Goal: Information Seeking & Learning: Learn about a topic

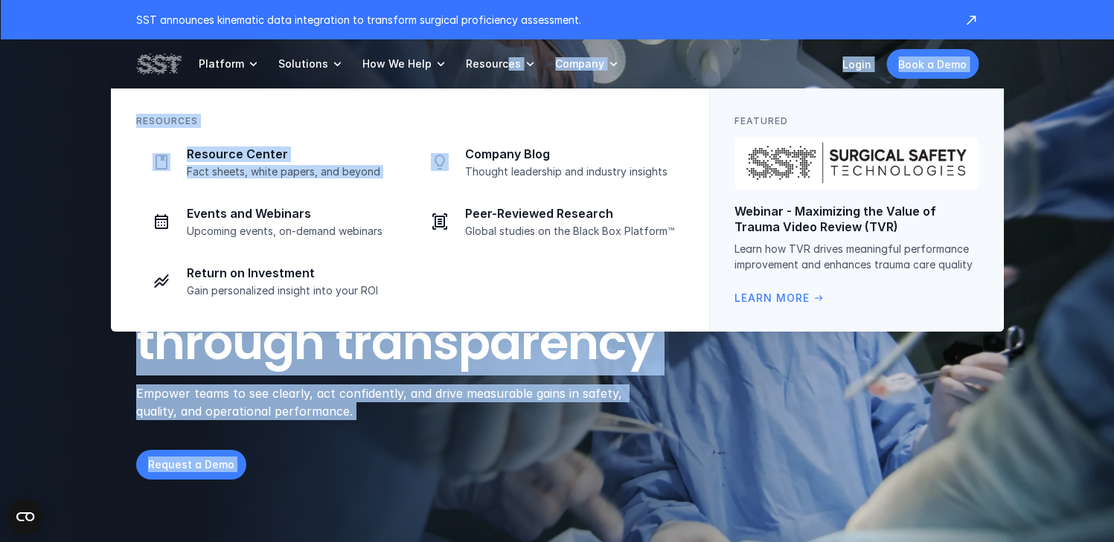
drag, startPoint x: 494, startPoint y: 61, endPoint x: 492, endPoint y: 83, distance: 22.4
click at [492, 83] on link "Resources" at bounding box center [501, 63] width 71 height 49
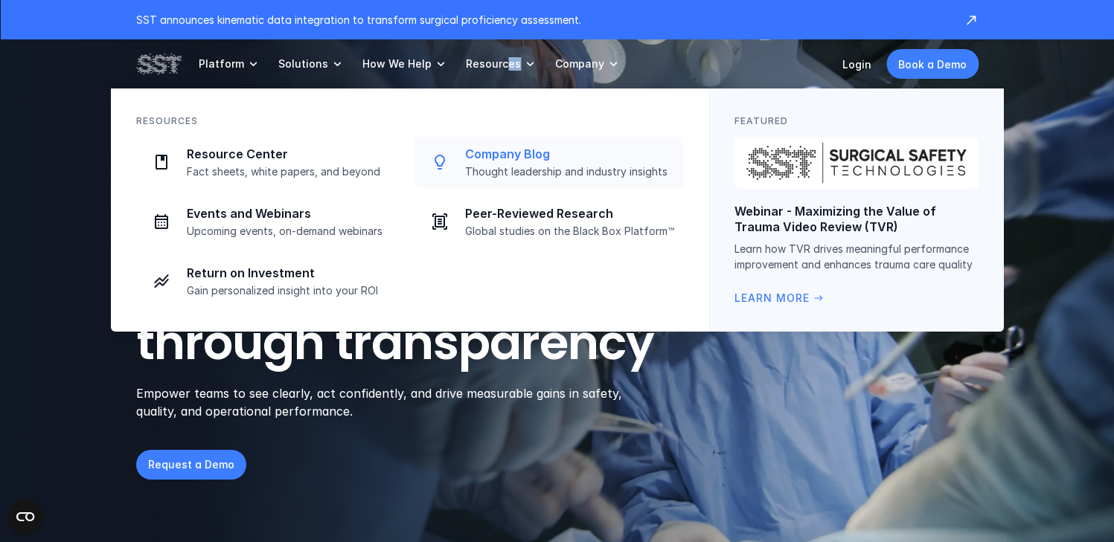
click at [502, 147] on p "Company Blog" at bounding box center [570, 155] width 210 height 16
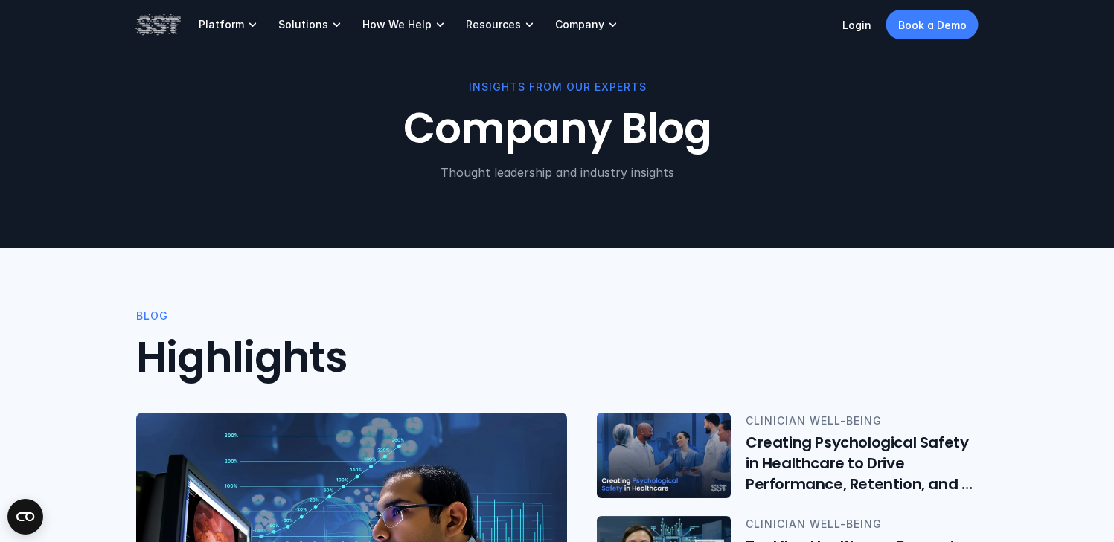
scroll to position [240, 0]
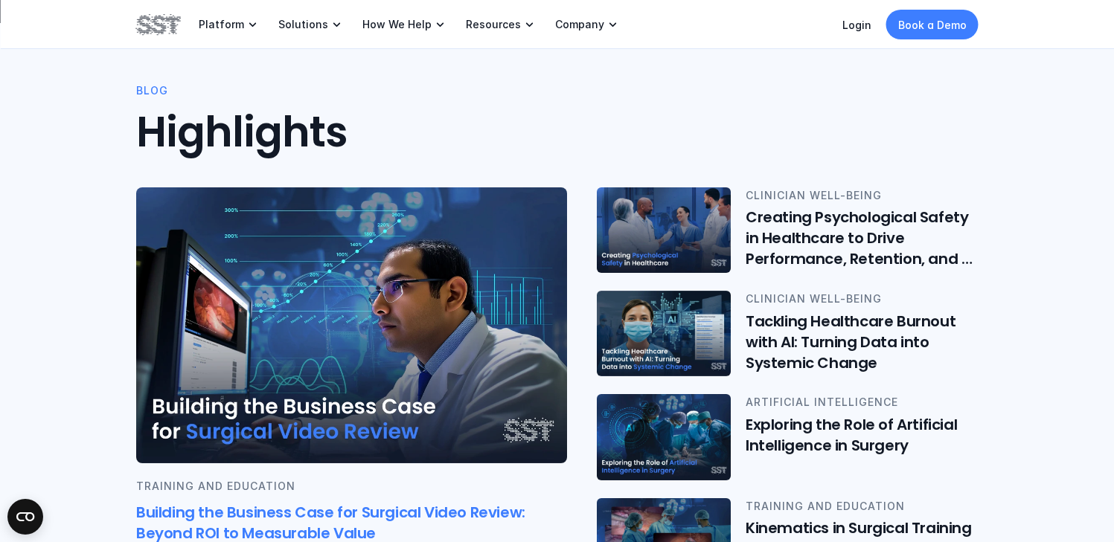
click at [319, 324] on img at bounding box center [351, 325] width 431 height 276
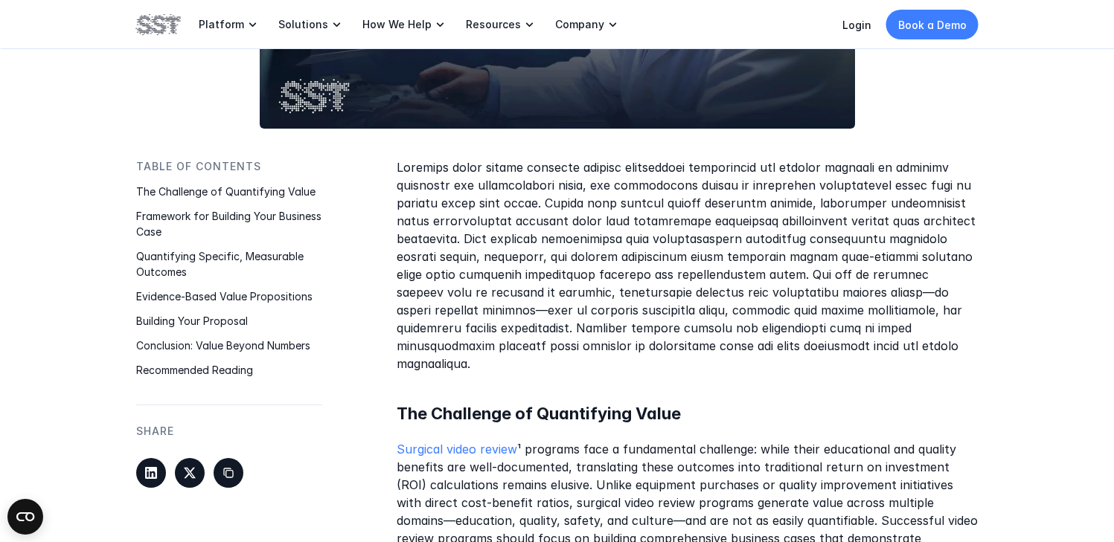
scroll to position [616, 0]
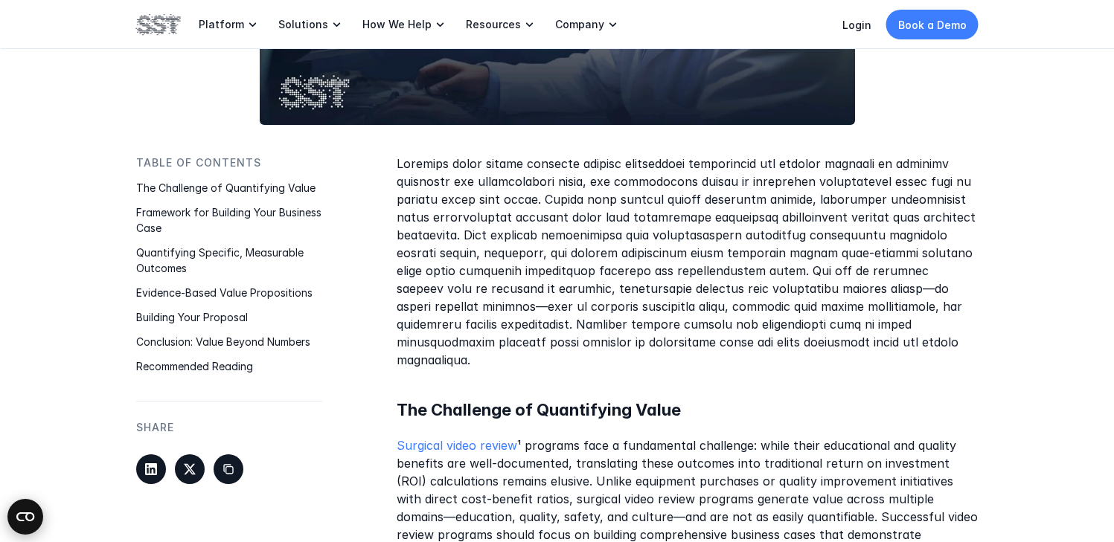
click at [16, 509] on circle "Open CMP widget" at bounding box center [25, 517] width 36 height 36
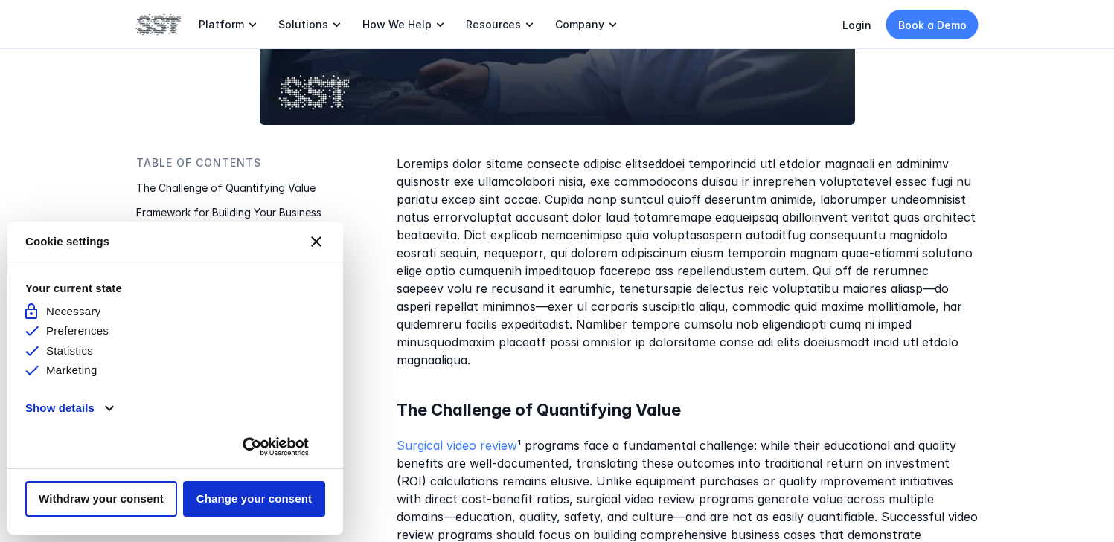
click at [327, 234] on button "[#WIDGET_ICON_CROSS#]" at bounding box center [316, 242] width 36 height 36
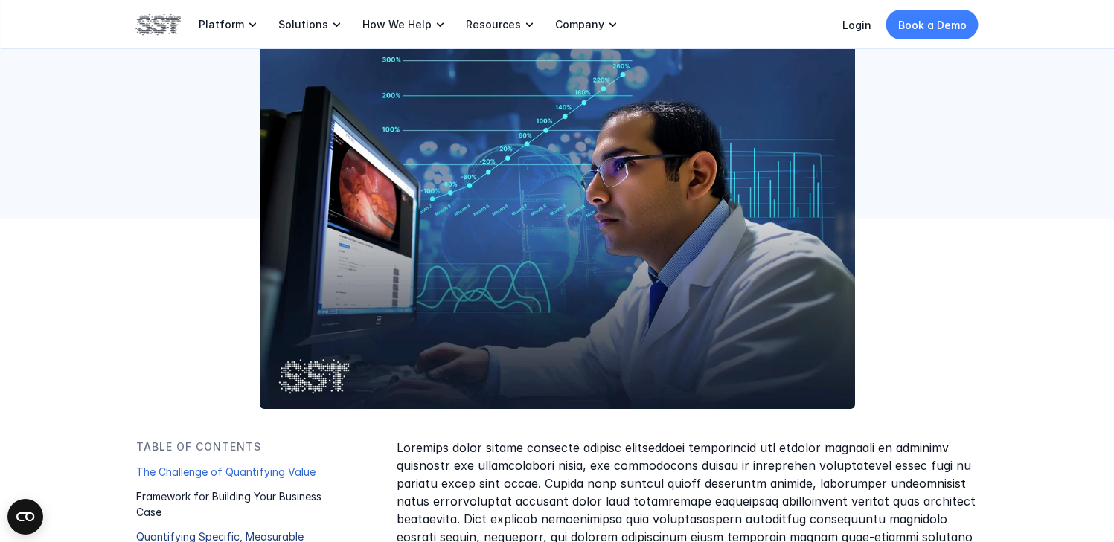
scroll to position [0, 0]
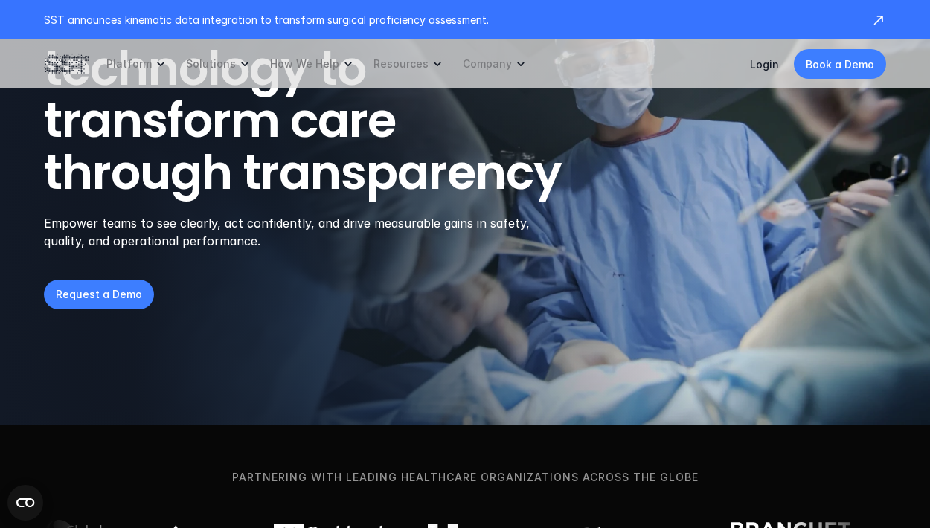
scroll to position [302, 0]
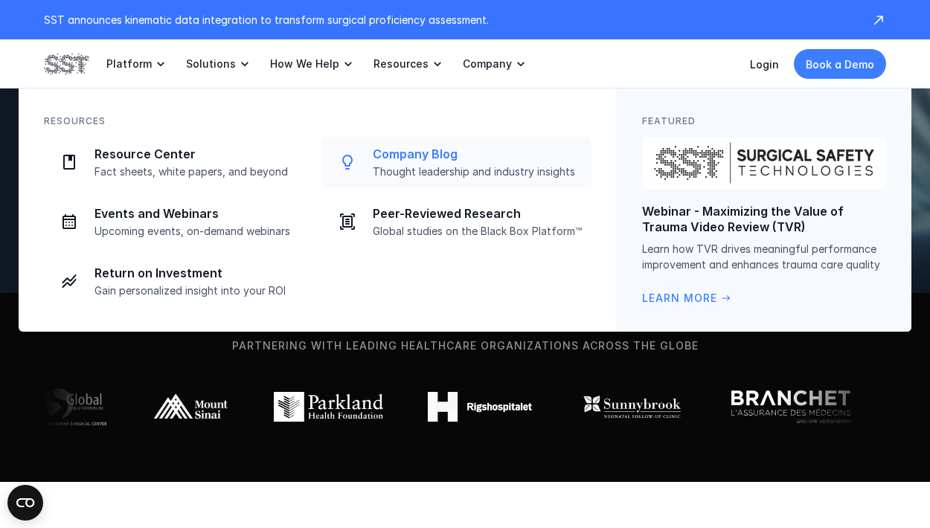
click at [376, 154] on p "Company Blog" at bounding box center [478, 155] width 210 height 16
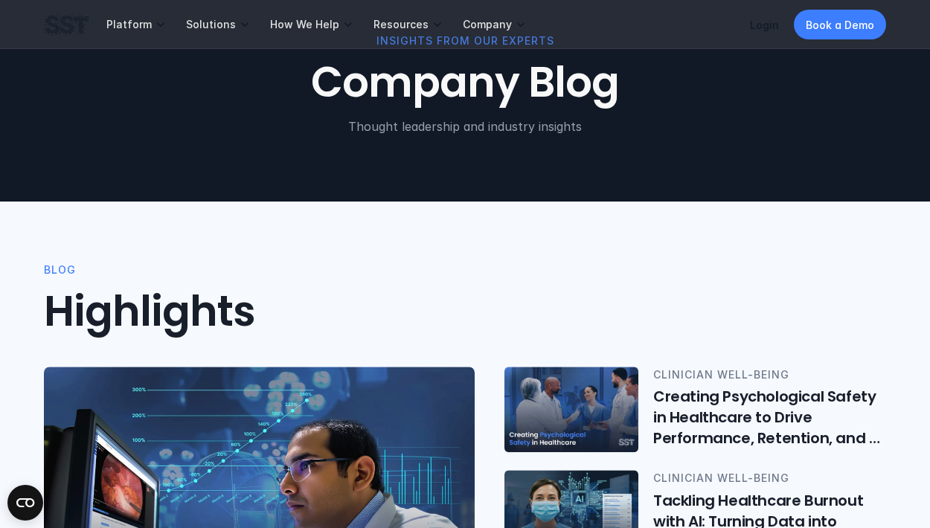
scroll to position [138, 0]
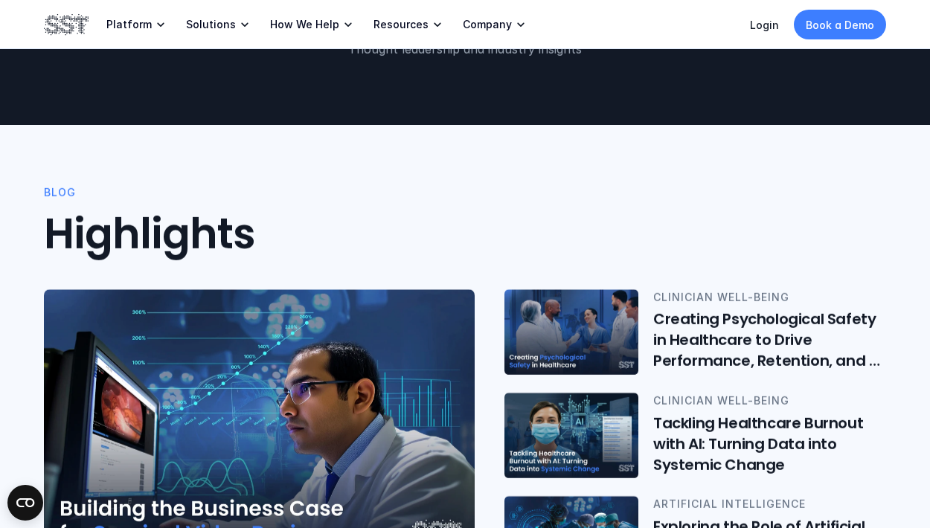
click at [199, 372] on img at bounding box center [259, 427] width 431 height 276
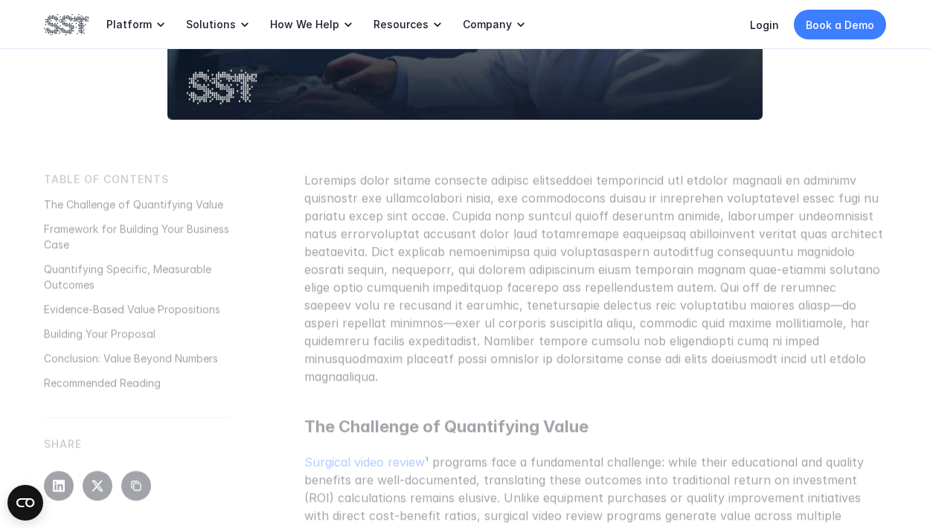
scroll to position [704, 0]
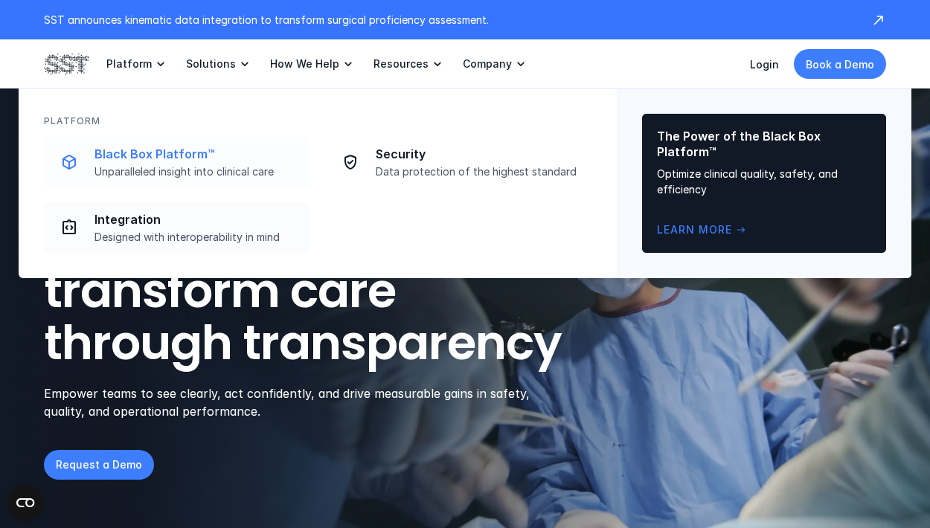
click at [168, 167] on p "Unparalleled insight into clinical care" at bounding box center [197, 171] width 207 height 13
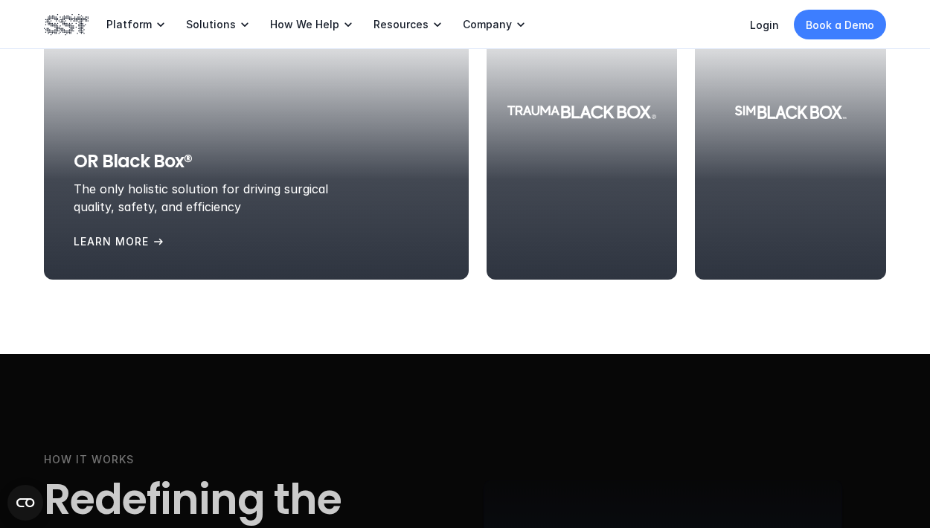
scroll to position [2266, 0]
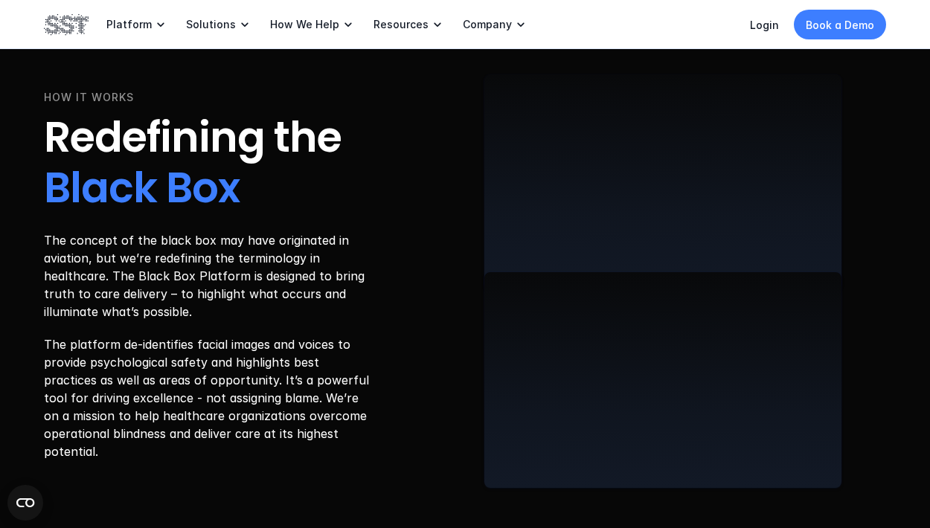
click at [68, 21] on img at bounding box center [66, 24] width 45 height 25
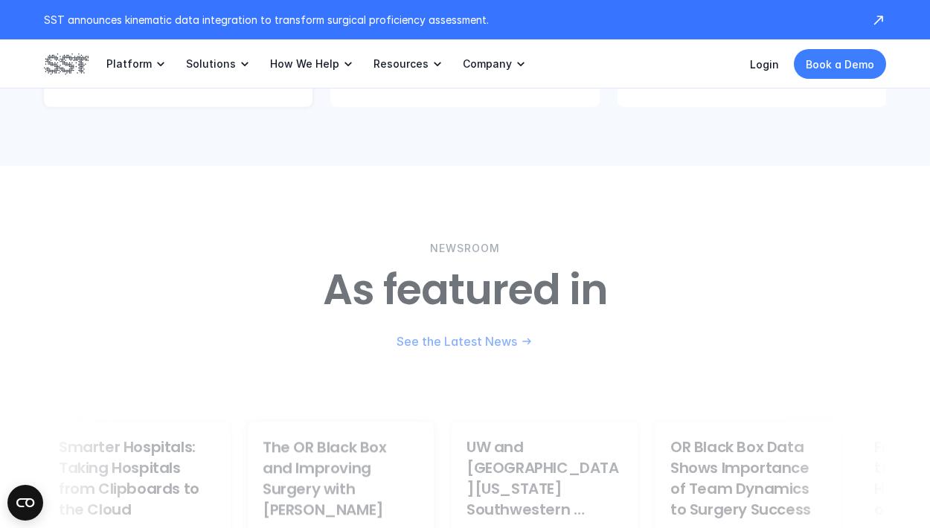
scroll to position [3084, 0]
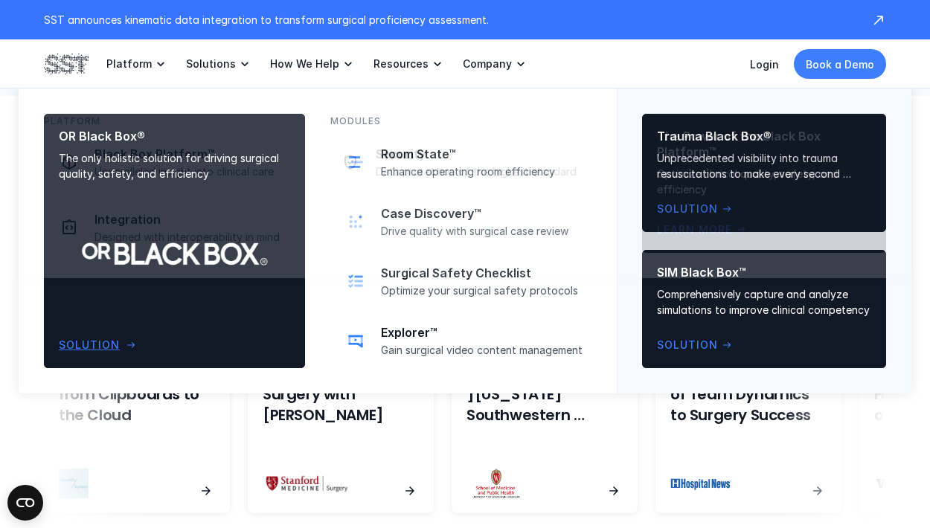
click at [145, 318] on div "OR Black Box® The only holistic solution for driving surgical quality, safety, …" at bounding box center [174, 241] width 231 height 225
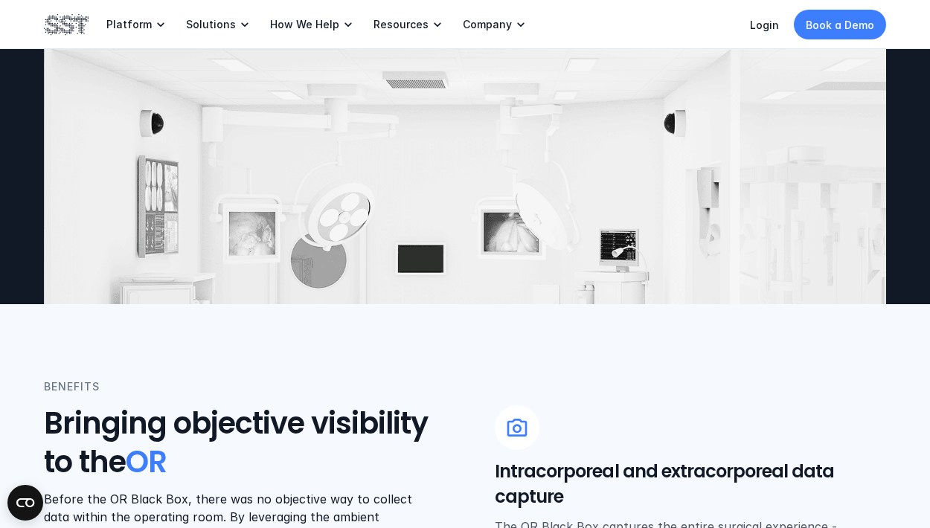
scroll to position [119, 0]
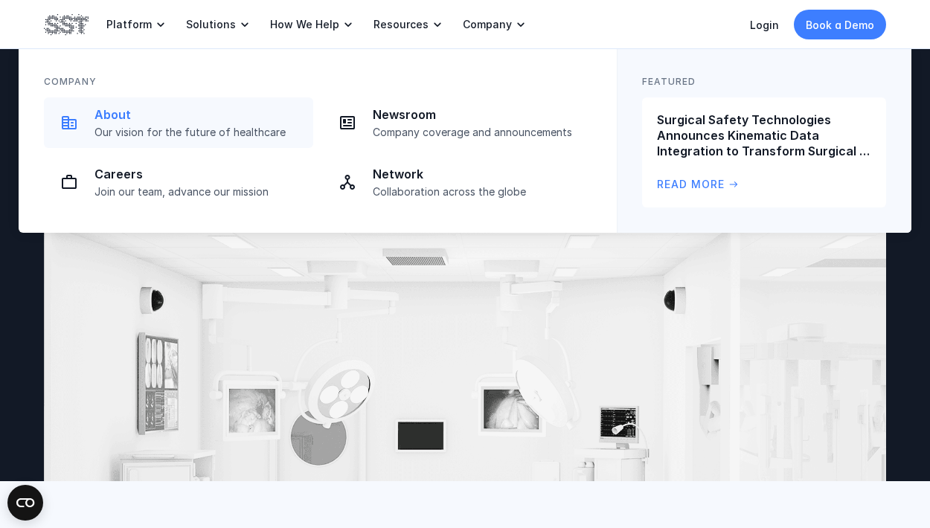
click at [196, 132] on p "Our vision for the future of healthcare" at bounding box center [199, 132] width 210 height 13
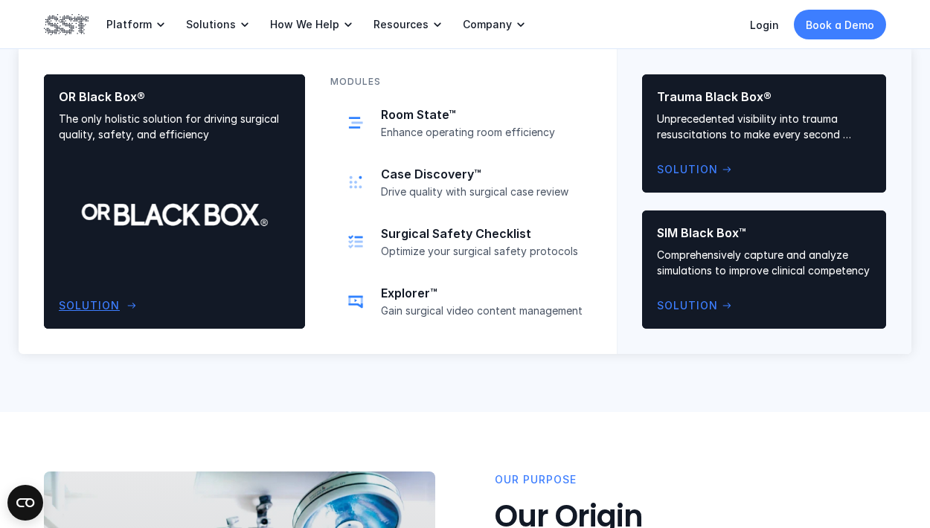
drag, startPoint x: 178, startPoint y: 128, endPoint x: 194, endPoint y: 126, distance: 16.5
click at [179, 127] on p "The only holistic solution for driving surgical quality, safety, and efficiency" at bounding box center [174, 126] width 231 height 31
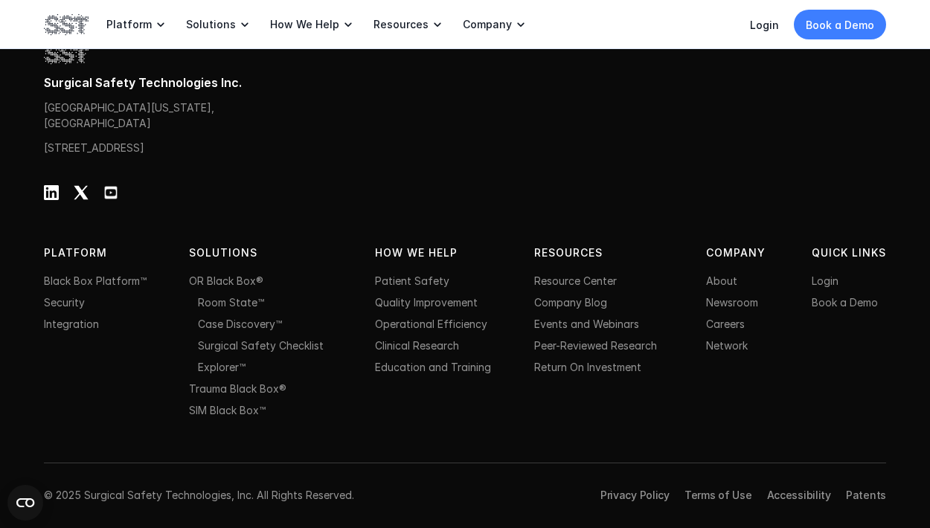
scroll to position [3287, 0]
drag, startPoint x: 71, startPoint y: 250, endPoint x: 69, endPoint y: 263, distance: 13.6
click at [71, 253] on p "PLATFORM" at bounding box center [90, 253] width 92 height 16
click at [69, 298] on link "Security" at bounding box center [64, 302] width 41 height 13
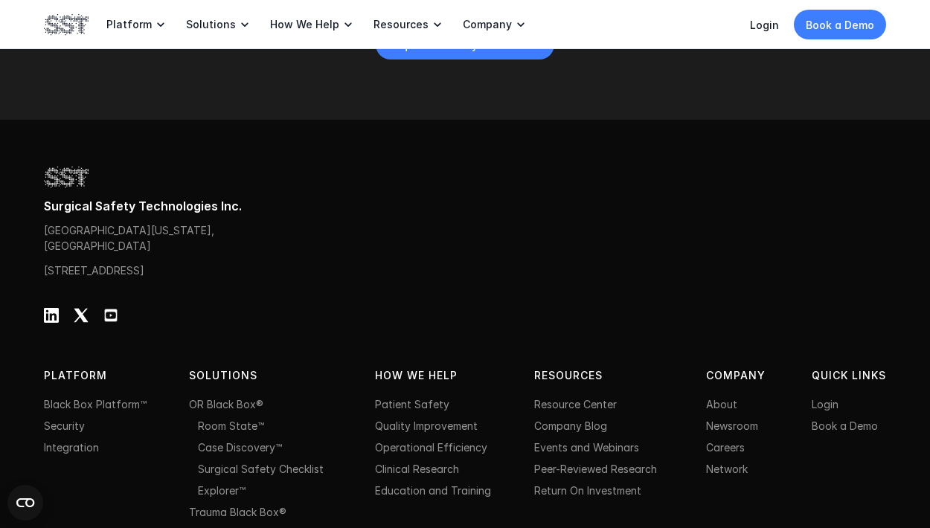
scroll to position [2810, 0]
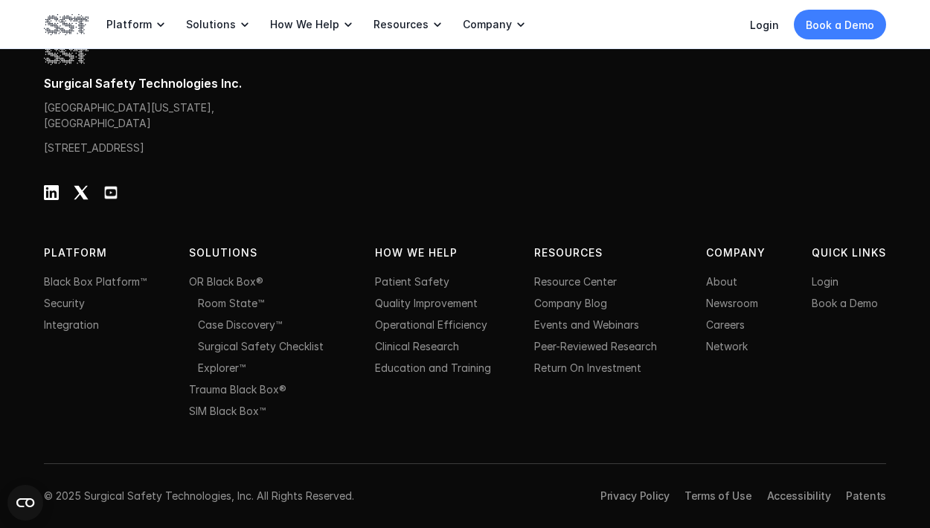
click at [51, 24] on img at bounding box center [66, 24] width 45 height 25
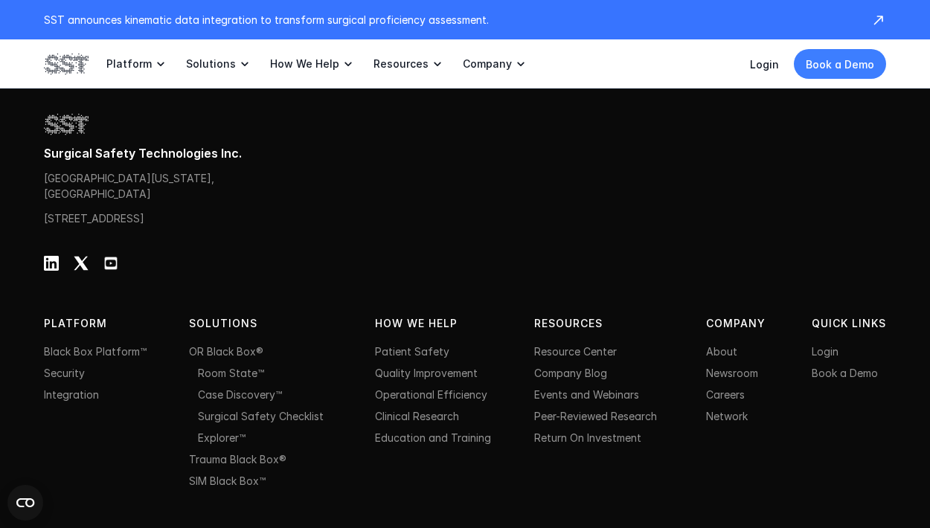
scroll to position [4872, 0]
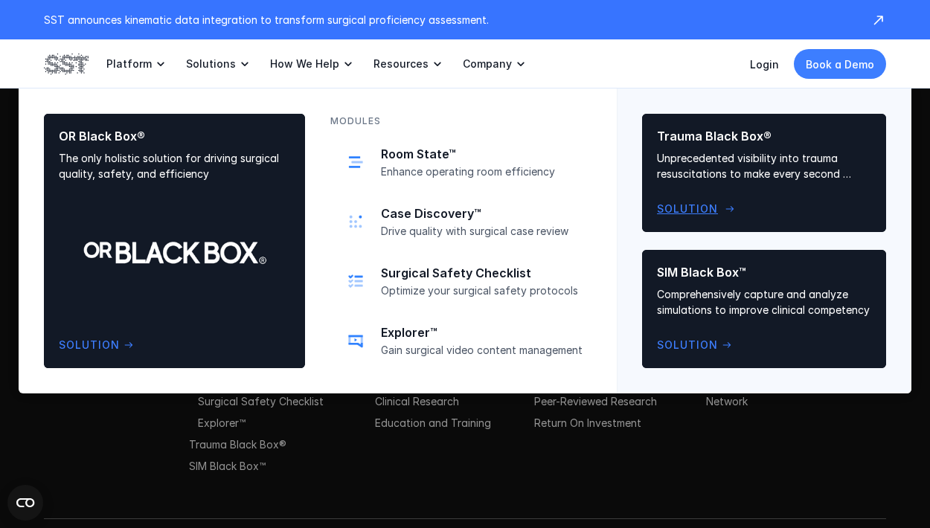
click at [739, 168] on p "Unprecedented visibility into trauma resuscitations to make every second count" at bounding box center [764, 165] width 214 height 31
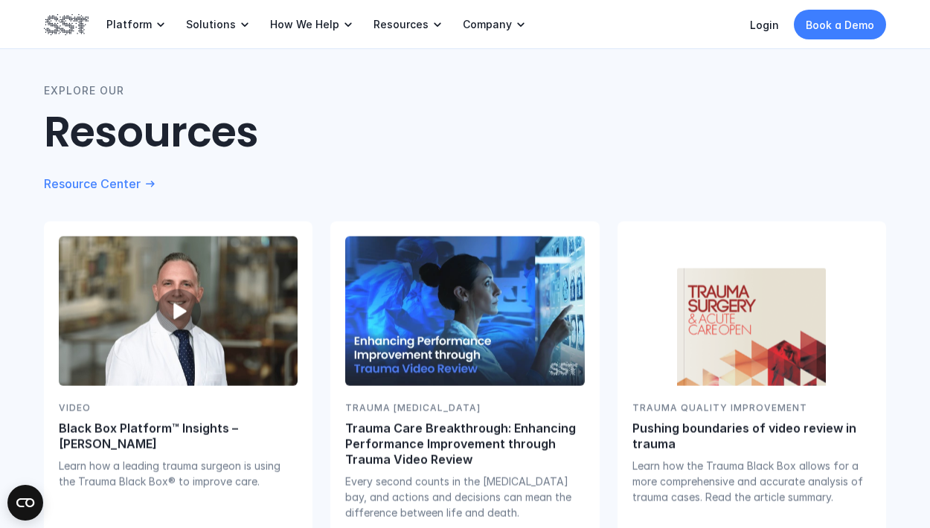
scroll to position [3069, 0]
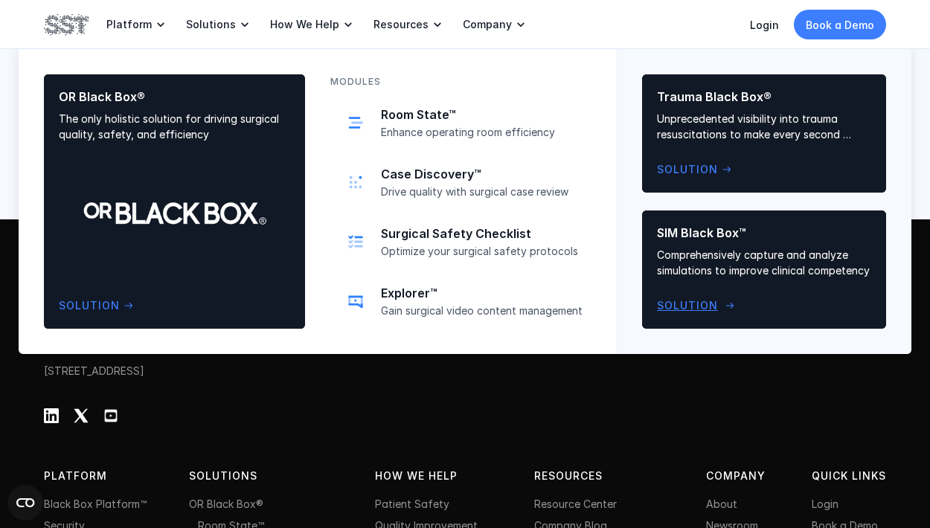
click at [766, 289] on div "SIM Black Box™ Comprehensively capture and analyze simulations to improve clini…" at bounding box center [764, 269] width 214 height 89
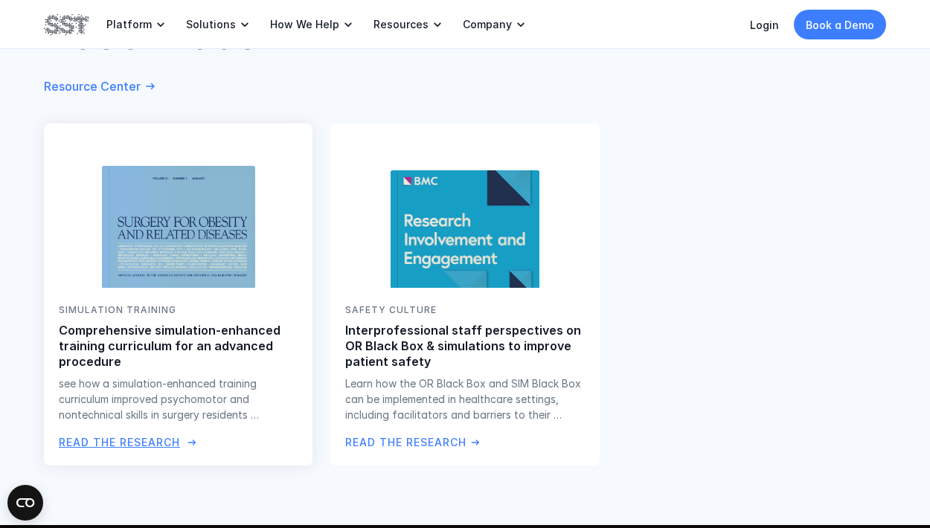
scroll to position [2484, 0]
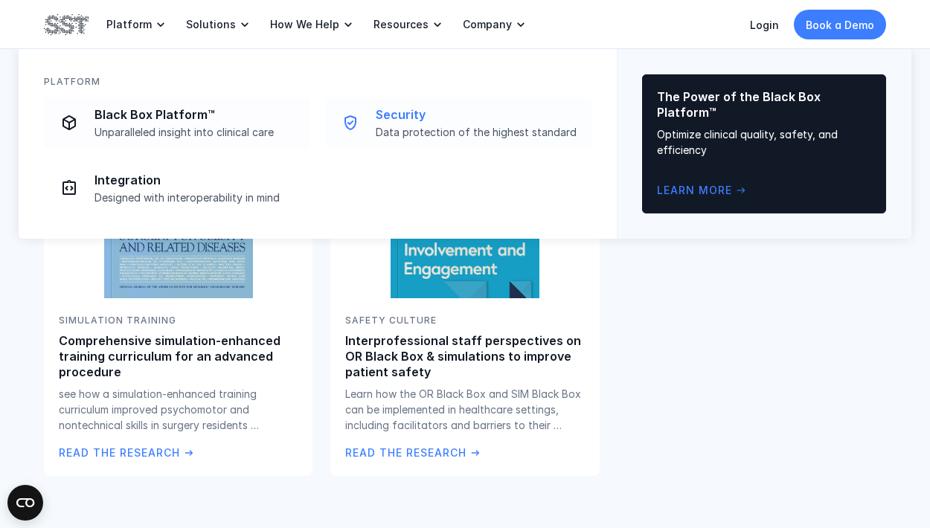
click at [363, 126] on div at bounding box center [350, 122] width 33 height 33
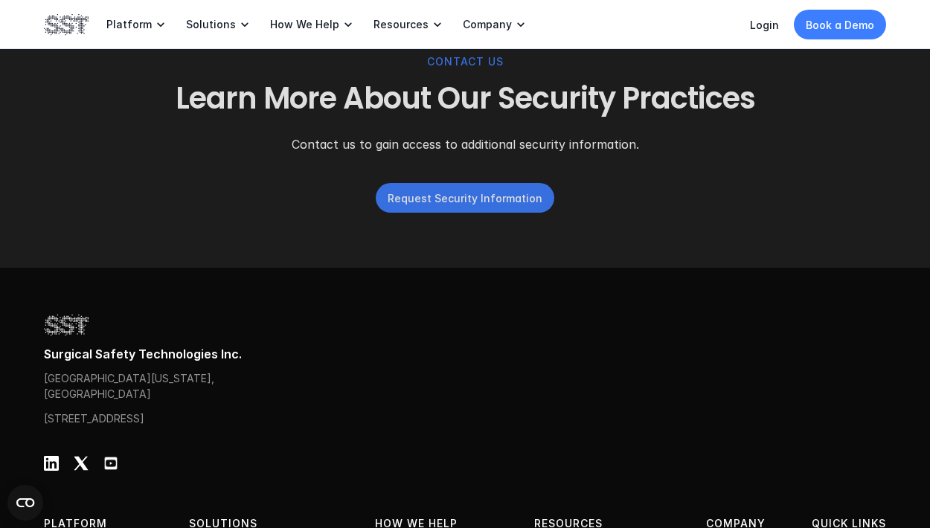
scroll to position [2550, 0]
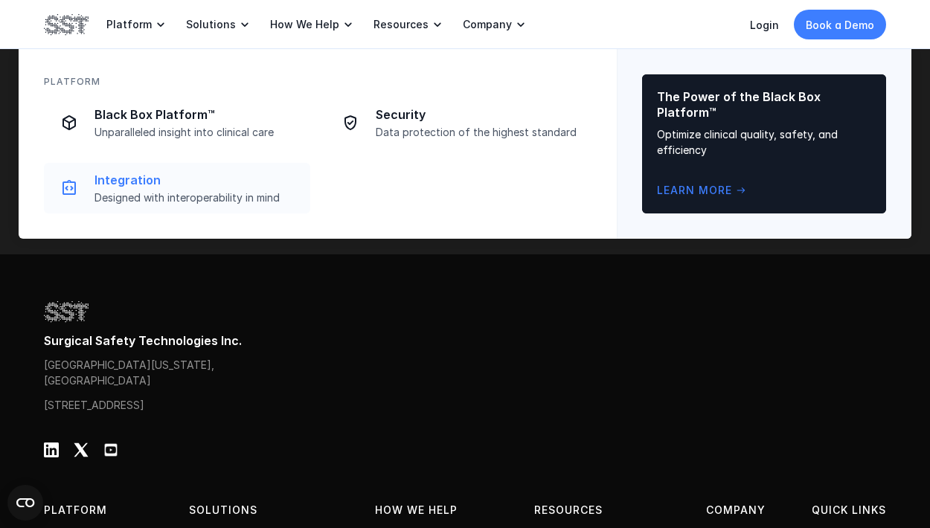
click at [129, 167] on link "Integration Designed with interoperability in mind" at bounding box center [177, 188] width 266 height 51
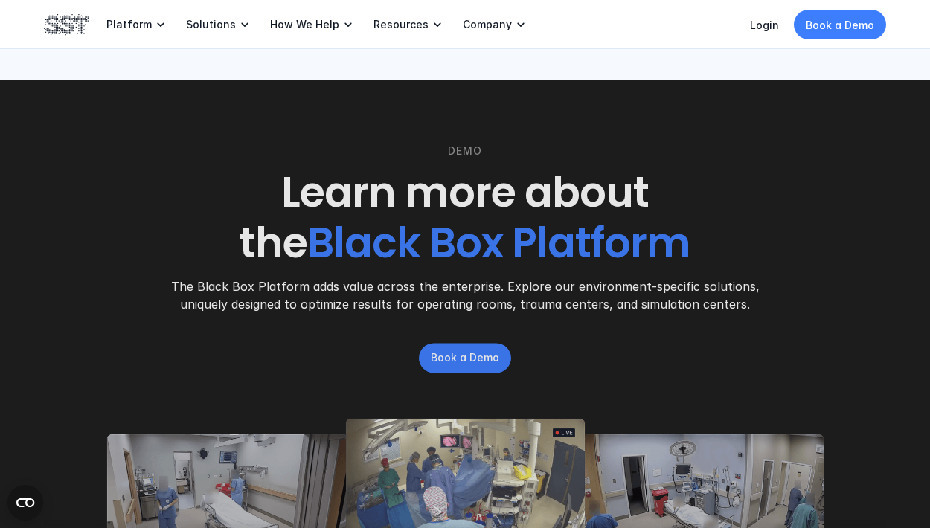
scroll to position [1932, 0]
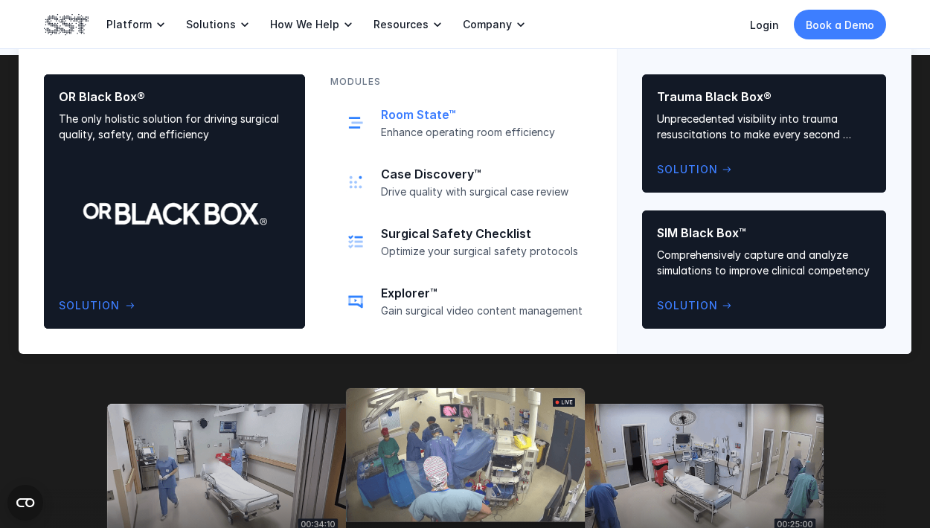
click at [421, 129] on p "Enhance operating room efficiency" at bounding box center [482, 132] width 202 height 13
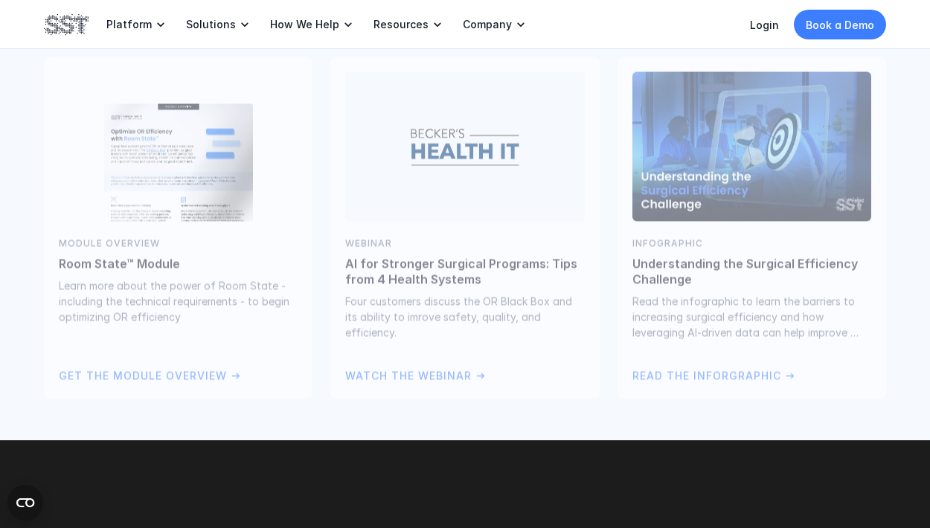
scroll to position [3931, 0]
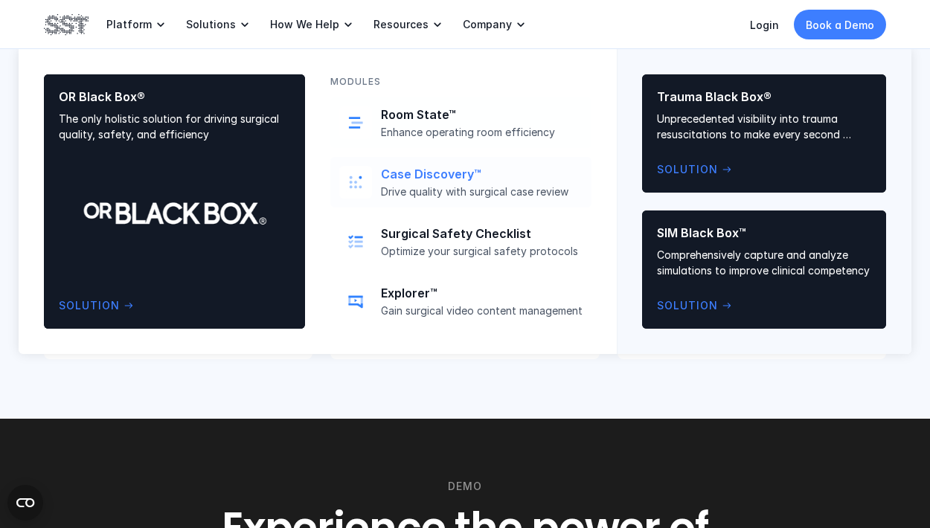
click at [423, 164] on link "Case Discovery™ Drive quality with surgical case review" at bounding box center [460, 182] width 261 height 51
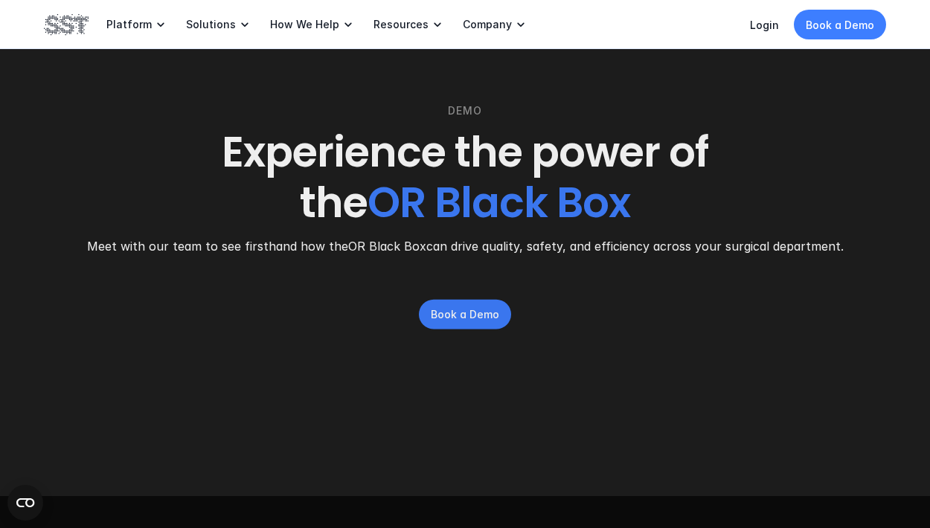
scroll to position [3991, 0]
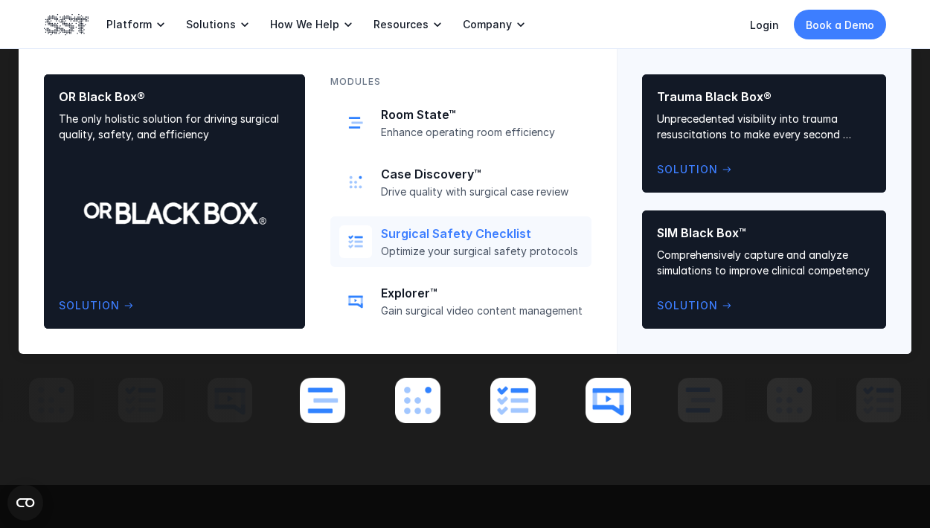
click at [414, 263] on link "Surgical Safety Checklist Optimize your surgical safety protocols" at bounding box center [460, 241] width 261 height 51
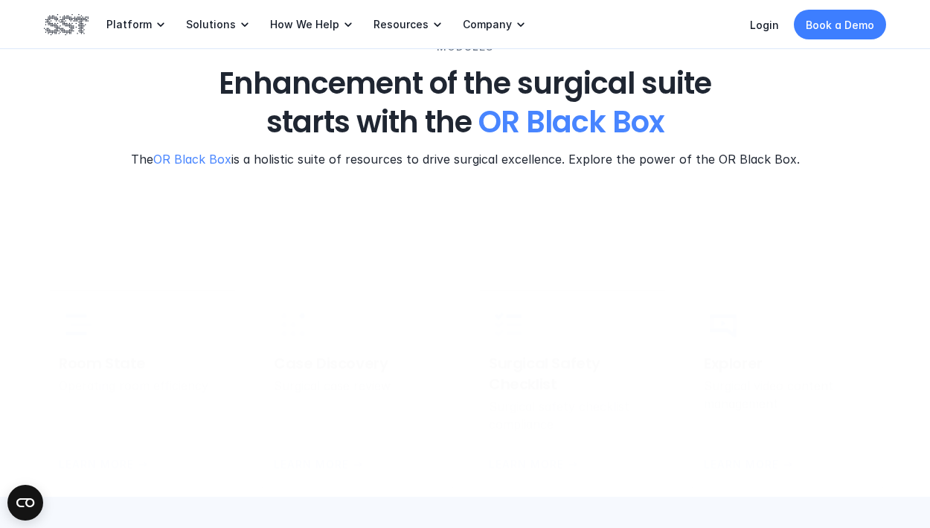
scroll to position [3028, 0]
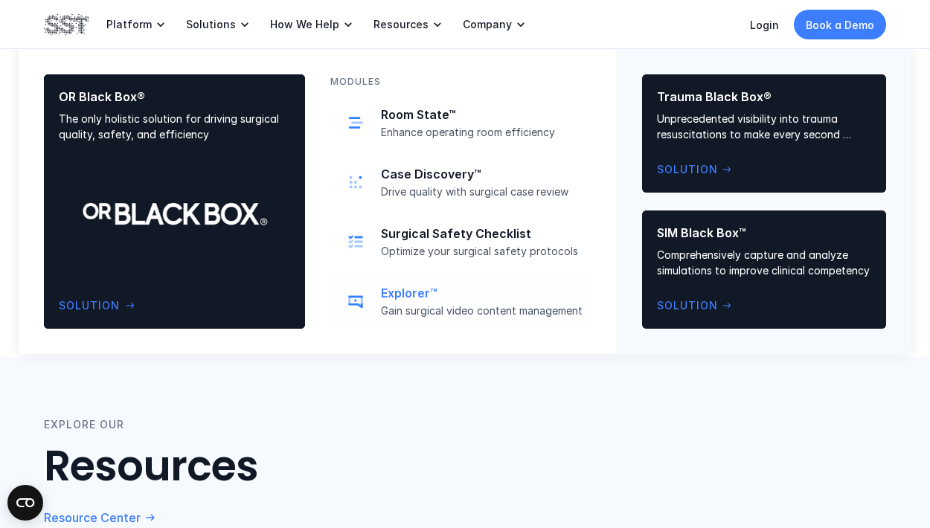
click at [402, 294] on p "Explorer™" at bounding box center [482, 294] width 202 height 16
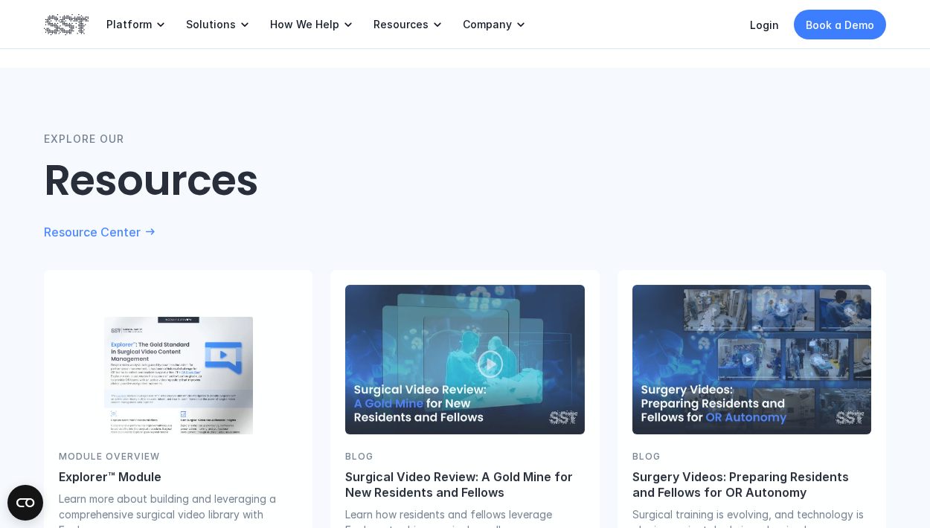
scroll to position [3731, 0]
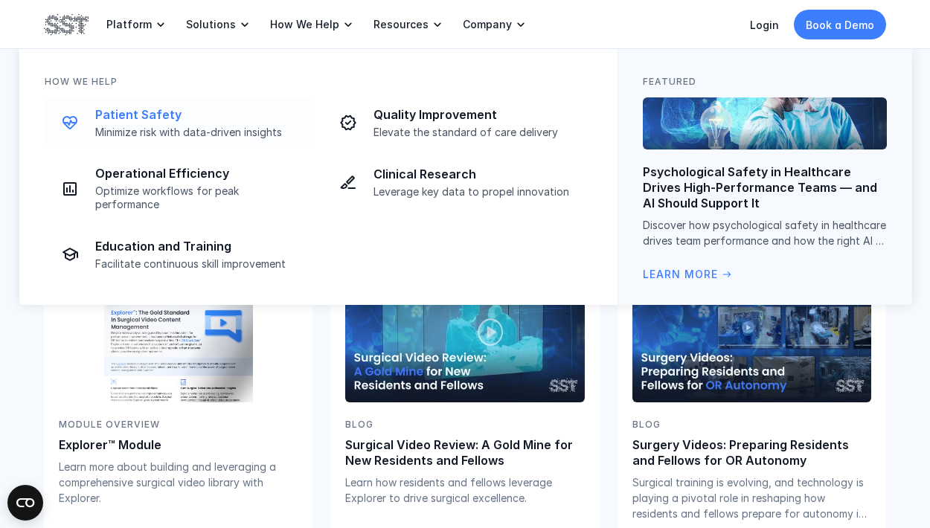
click at [236, 140] on link "Patient Safety Minimize risk with data-driven insights" at bounding box center [179, 122] width 269 height 51
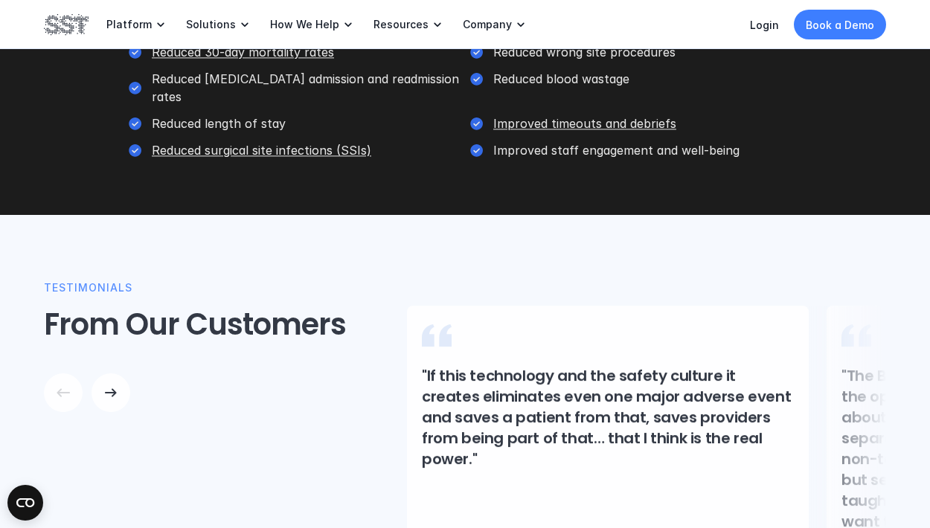
scroll to position [1783, 0]
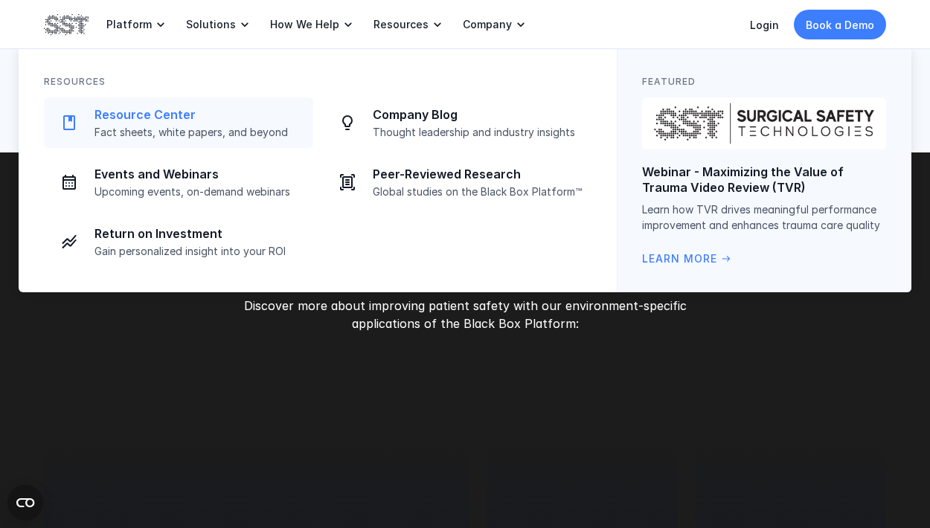
click at [267, 118] on p "Resource Center" at bounding box center [199, 115] width 210 height 16
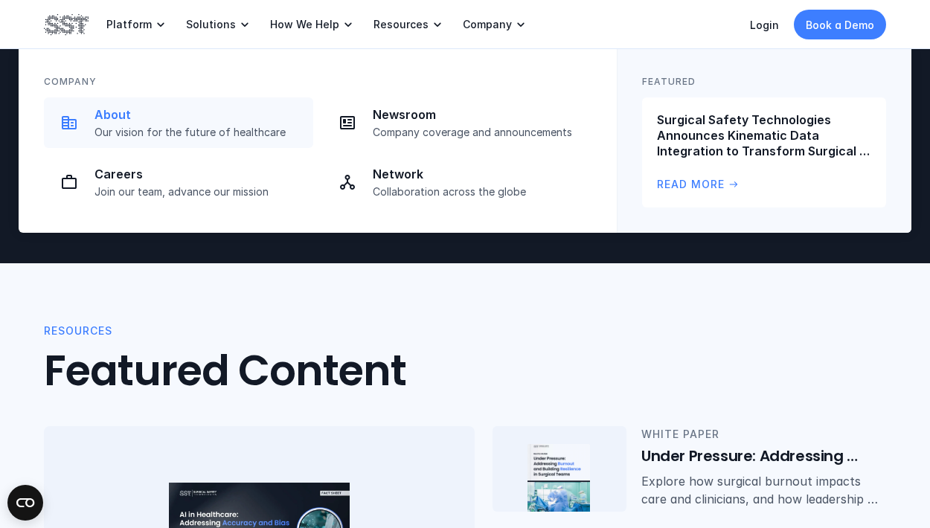
click at [208, 109] on p "About" at bounding box center [199, 115] width 210 height 16
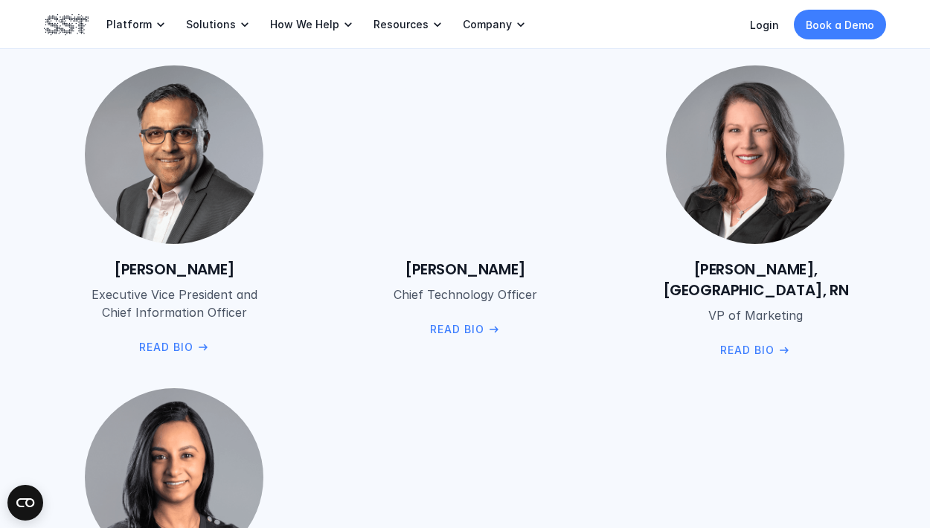
scroll to position [1893, 0]
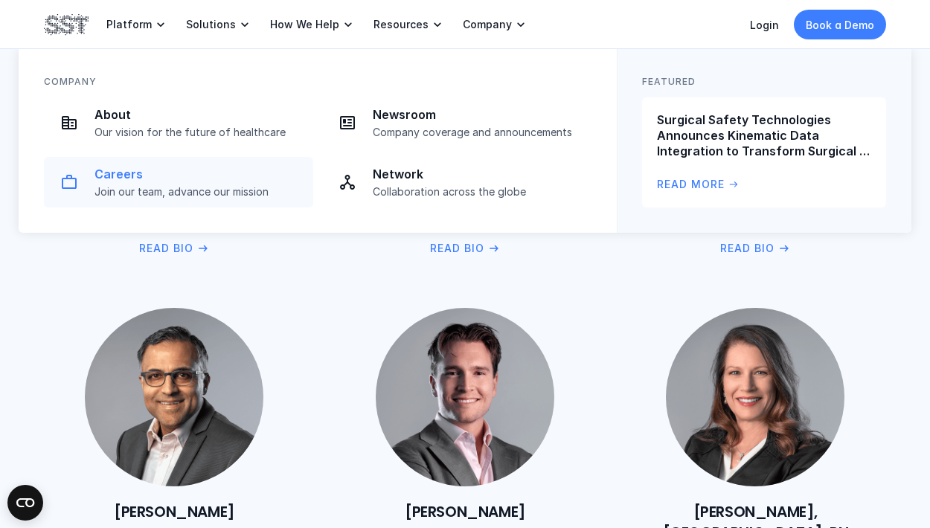
click at [242, 170] on p "Careers" at bounding box center [199, 175] width 210 height 16
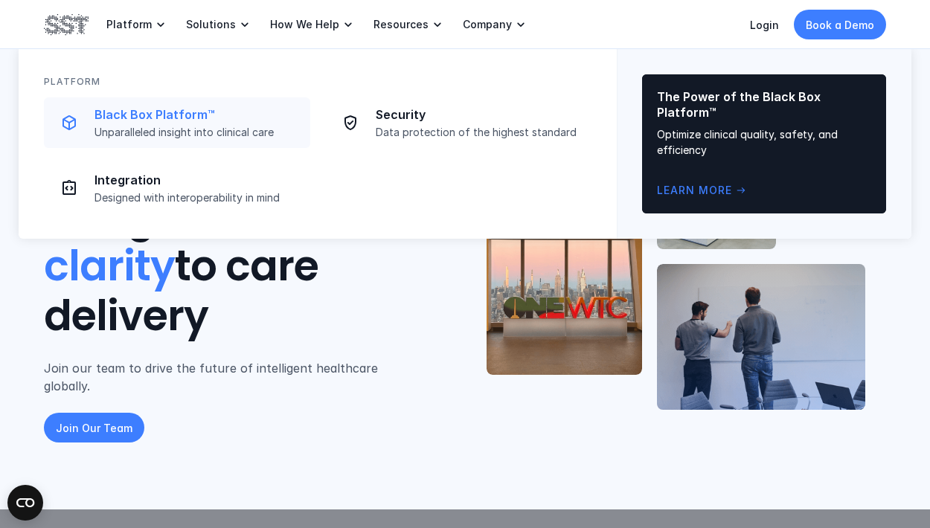
click at [115, 109] on p "Black Box Platform™" at bounding box center [197, 115] width 207 height 16
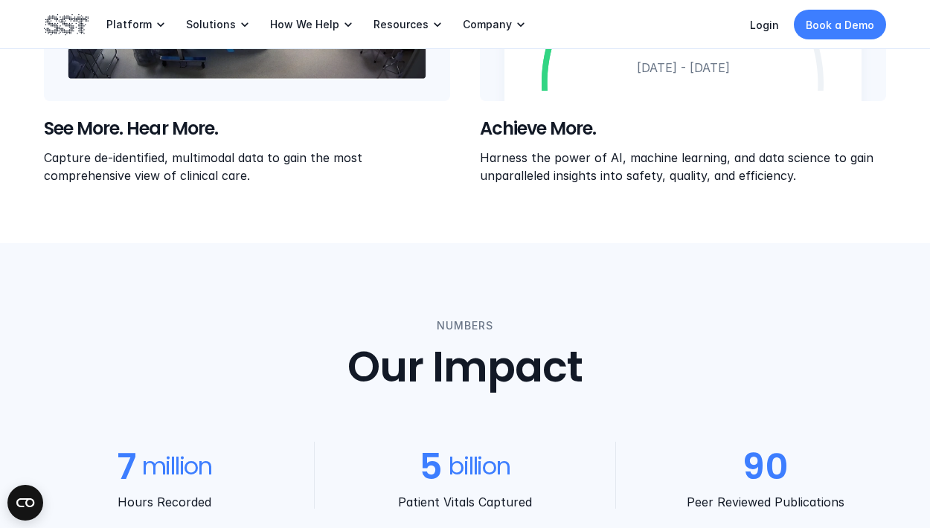
scroll to position [910, 0]
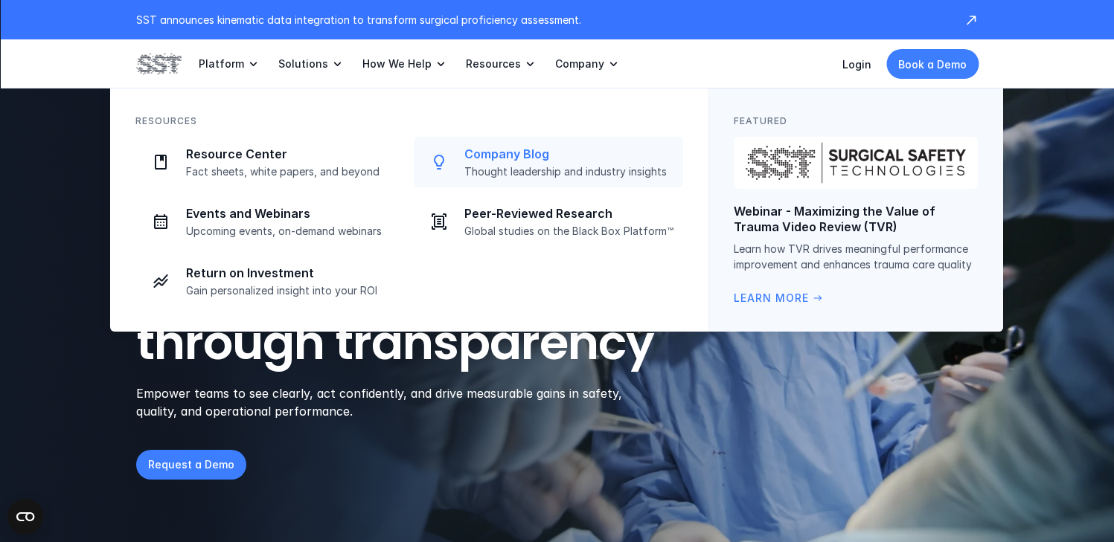
click at [515, 156] on p "Company Blog" at bounding box center [569, 155] width 210 height 16
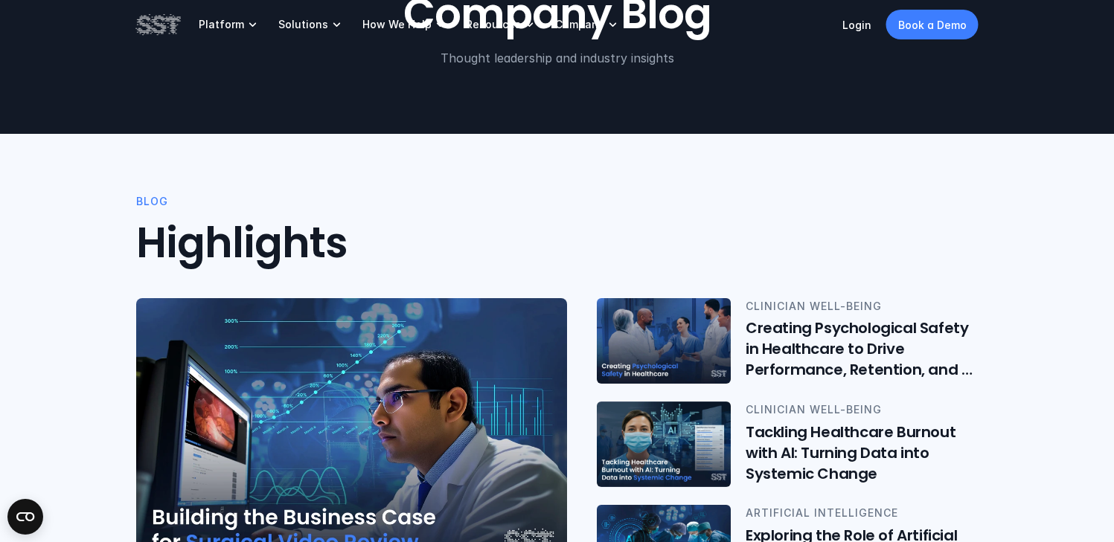
scroll to position [133, 0]
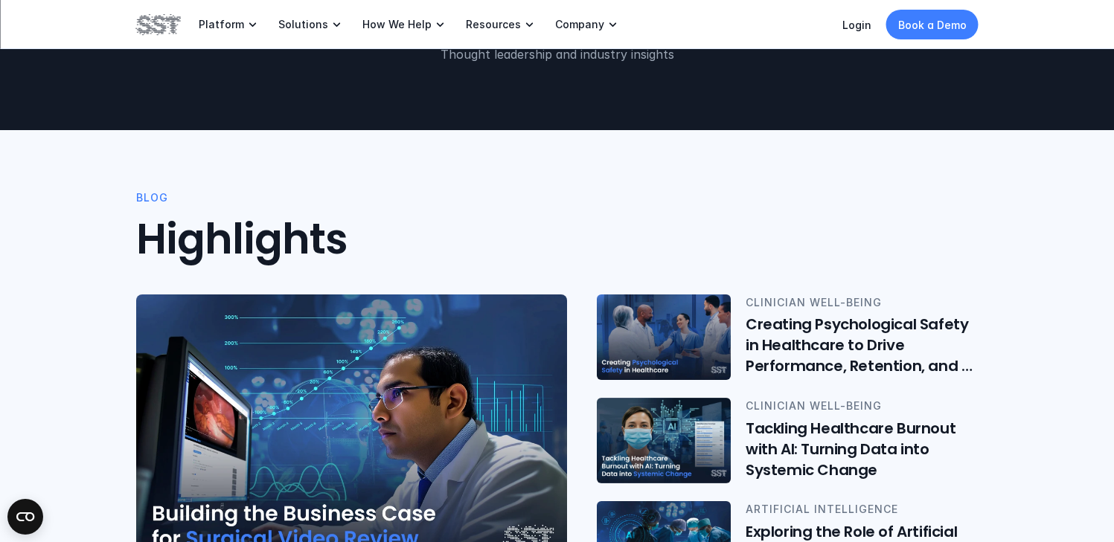
click at [387, 361] on img at bounding box center [351, 433] width 431 height 276
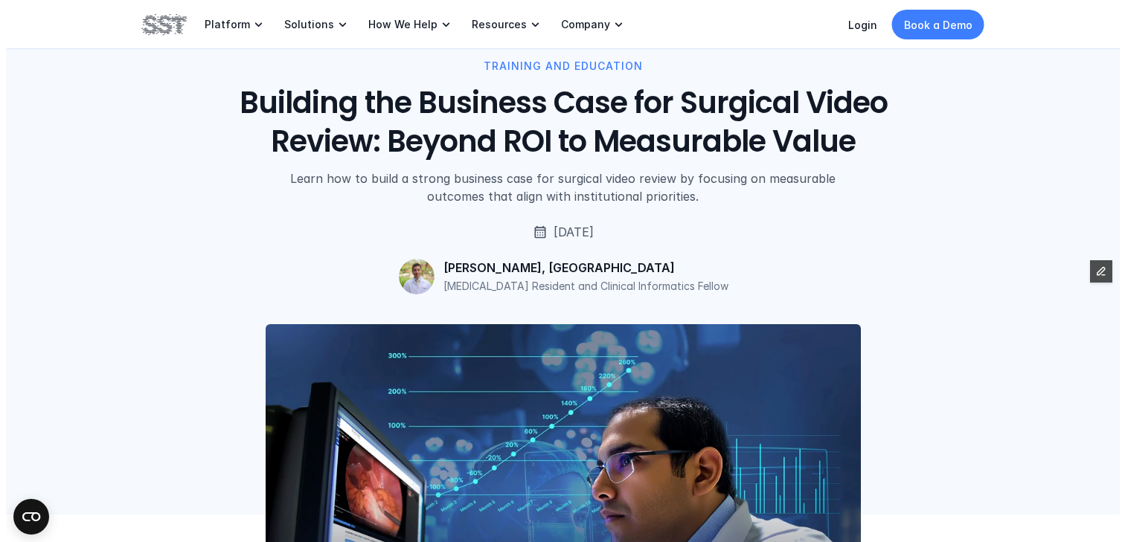
scroll to position [72, 0]
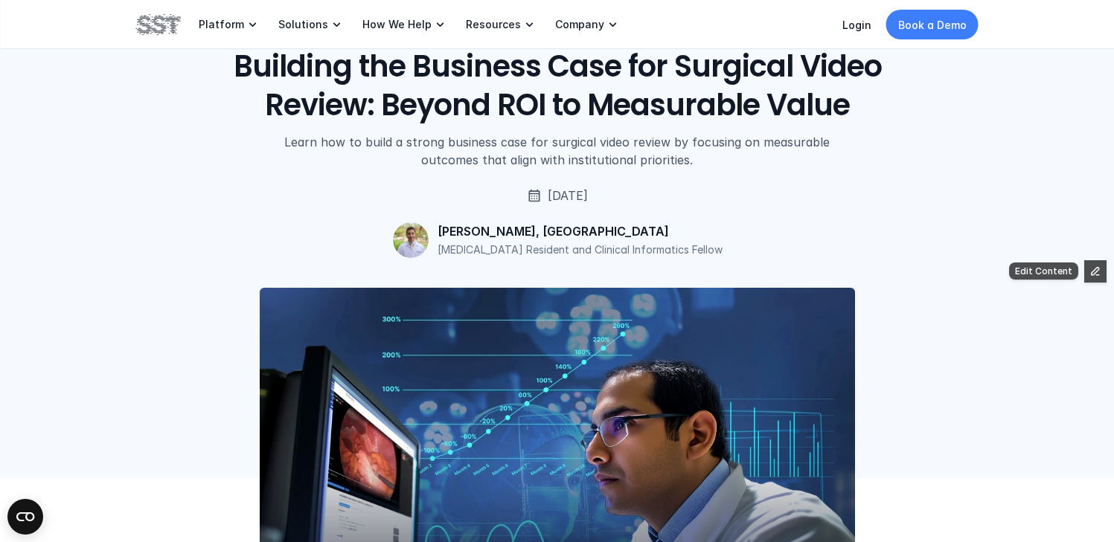
click at [1096, 274] on icon "button" at bounding box center [1097, 274] width 3 height 0
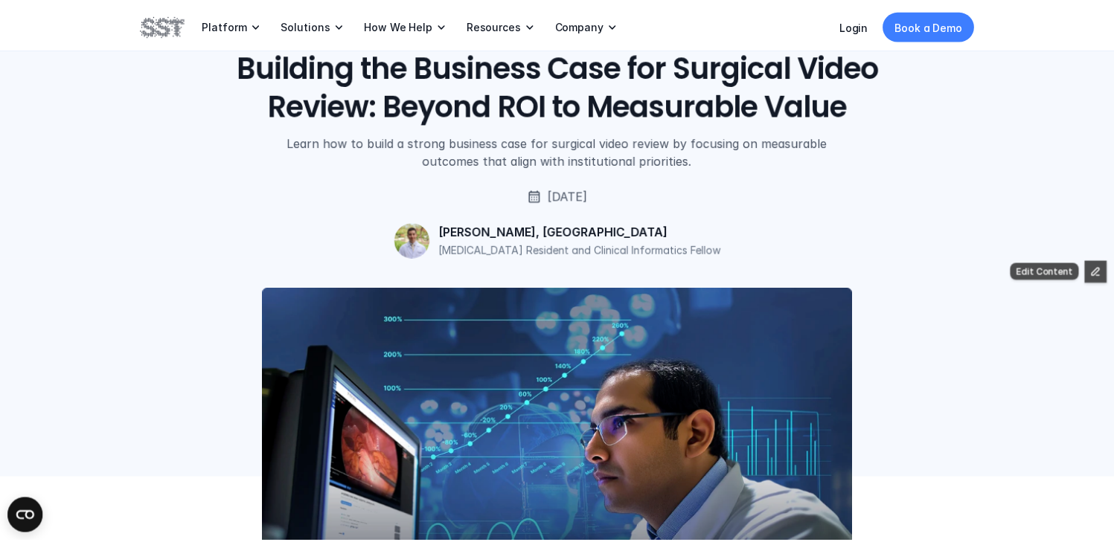
scroll to position [133, 0]
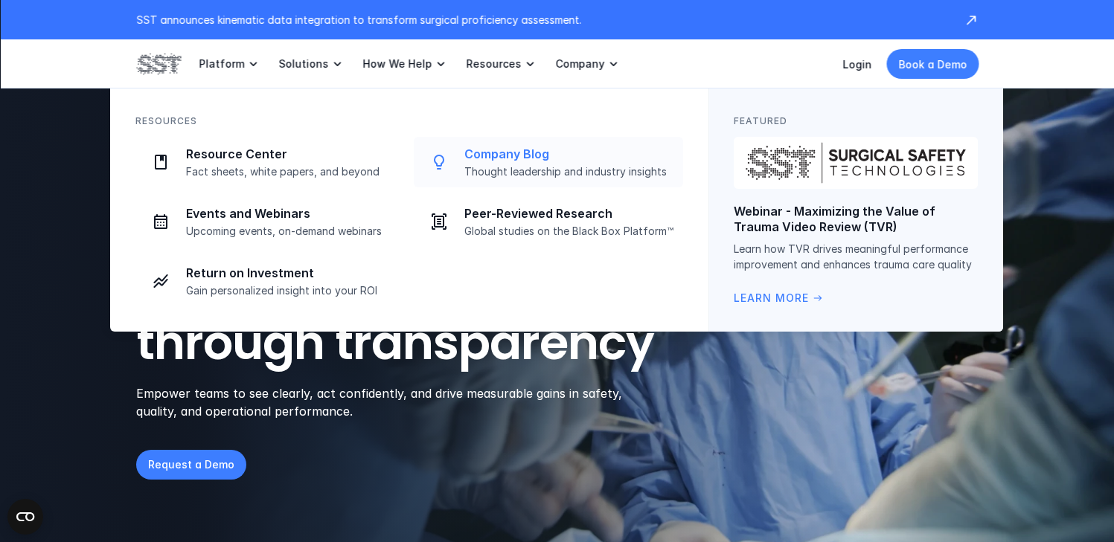
click at [492, 155] on p "Company Blog" at bounding box center [569, 155] width 210 height 16
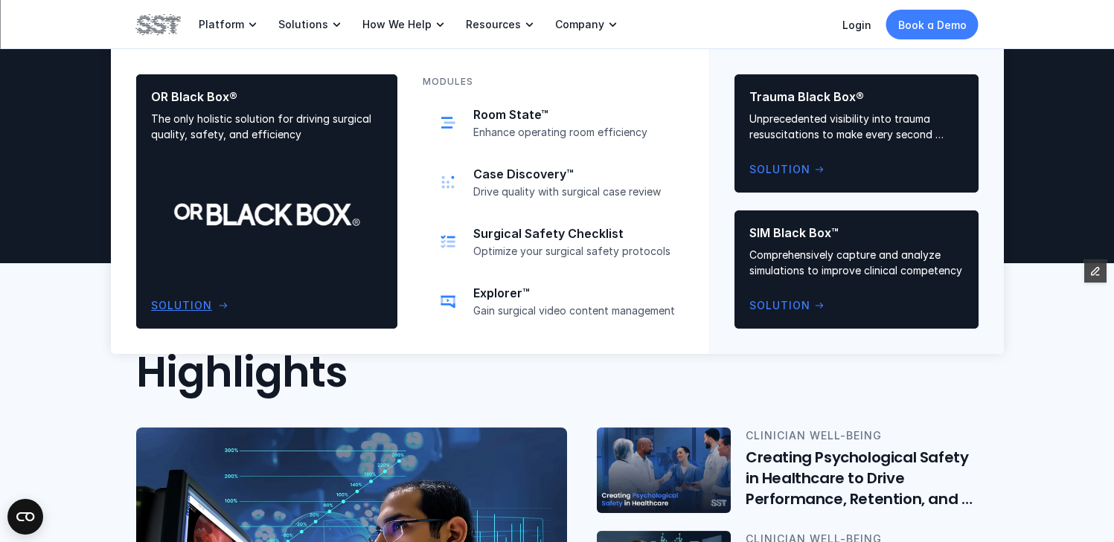
click at [322, 204] on div "OR Black Box® The only holistic solution for driving surgical quality, safety, …" at bounding box center [266, 201] width 231 height 225
